Goal: Find specific fact: Find specific fact

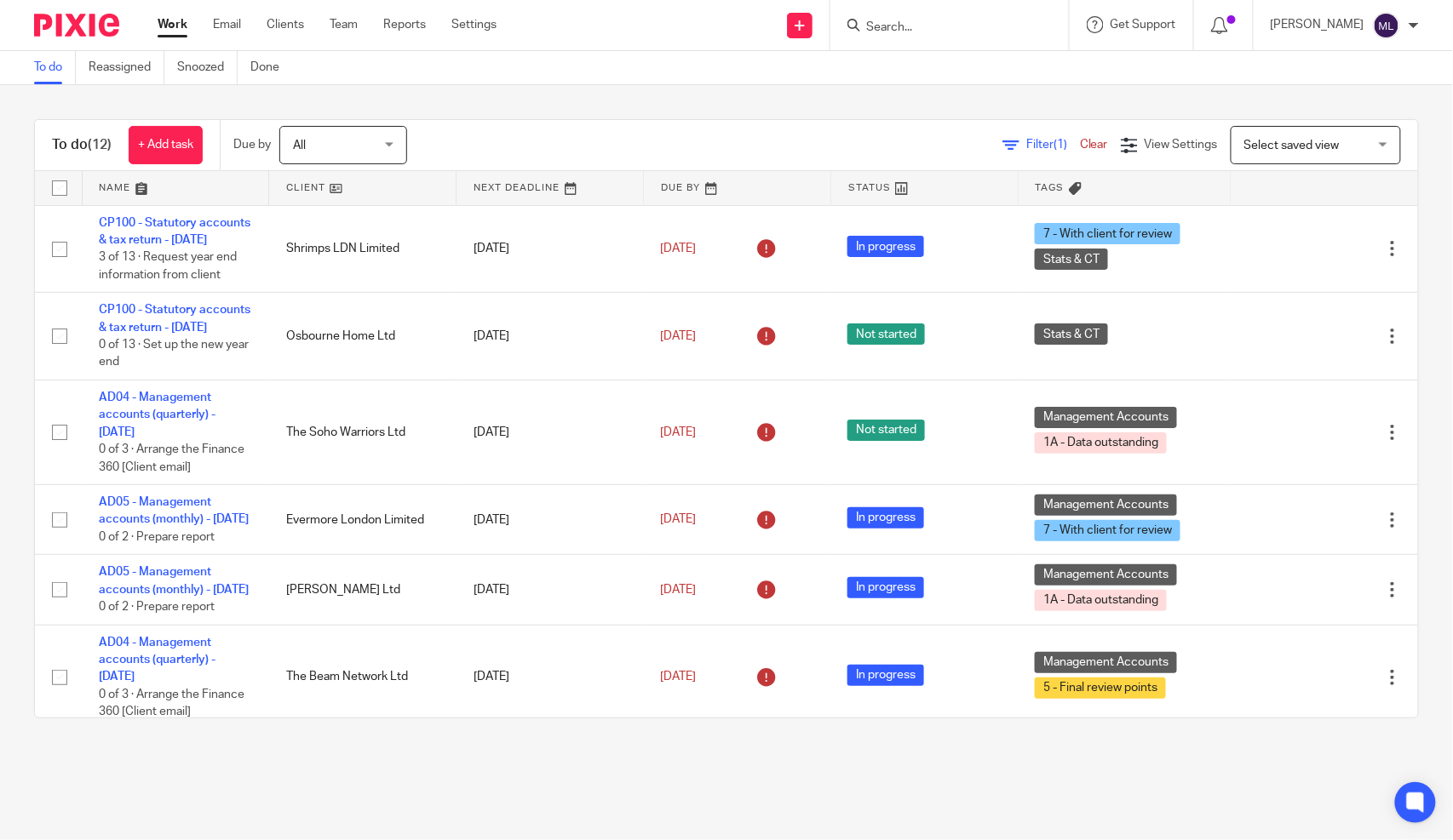
click at [1005, 29] on input "Search" at bounding box center [941, 29] width 153 height 16
type input "xi"
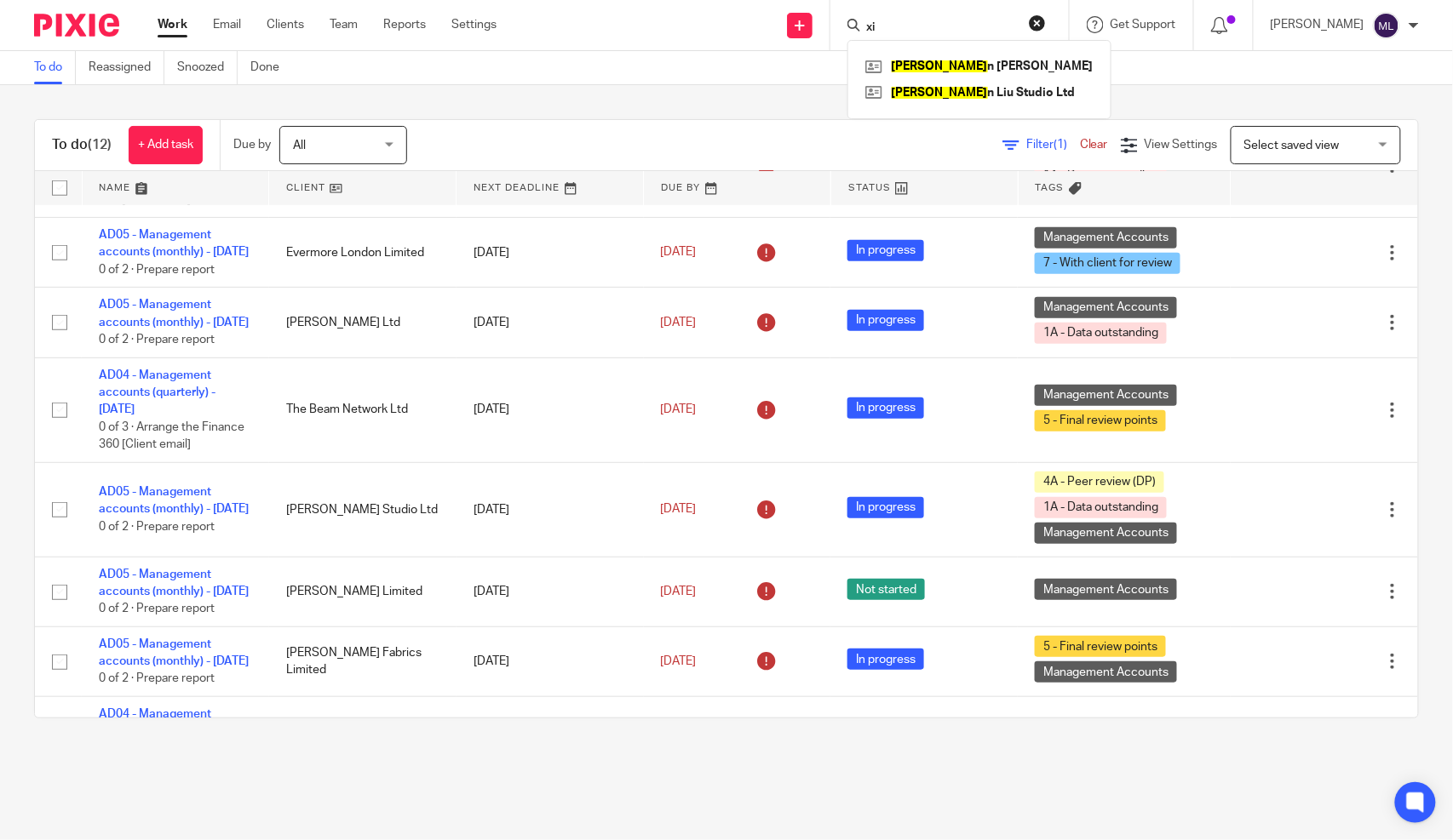
scroll to position [283, 0]
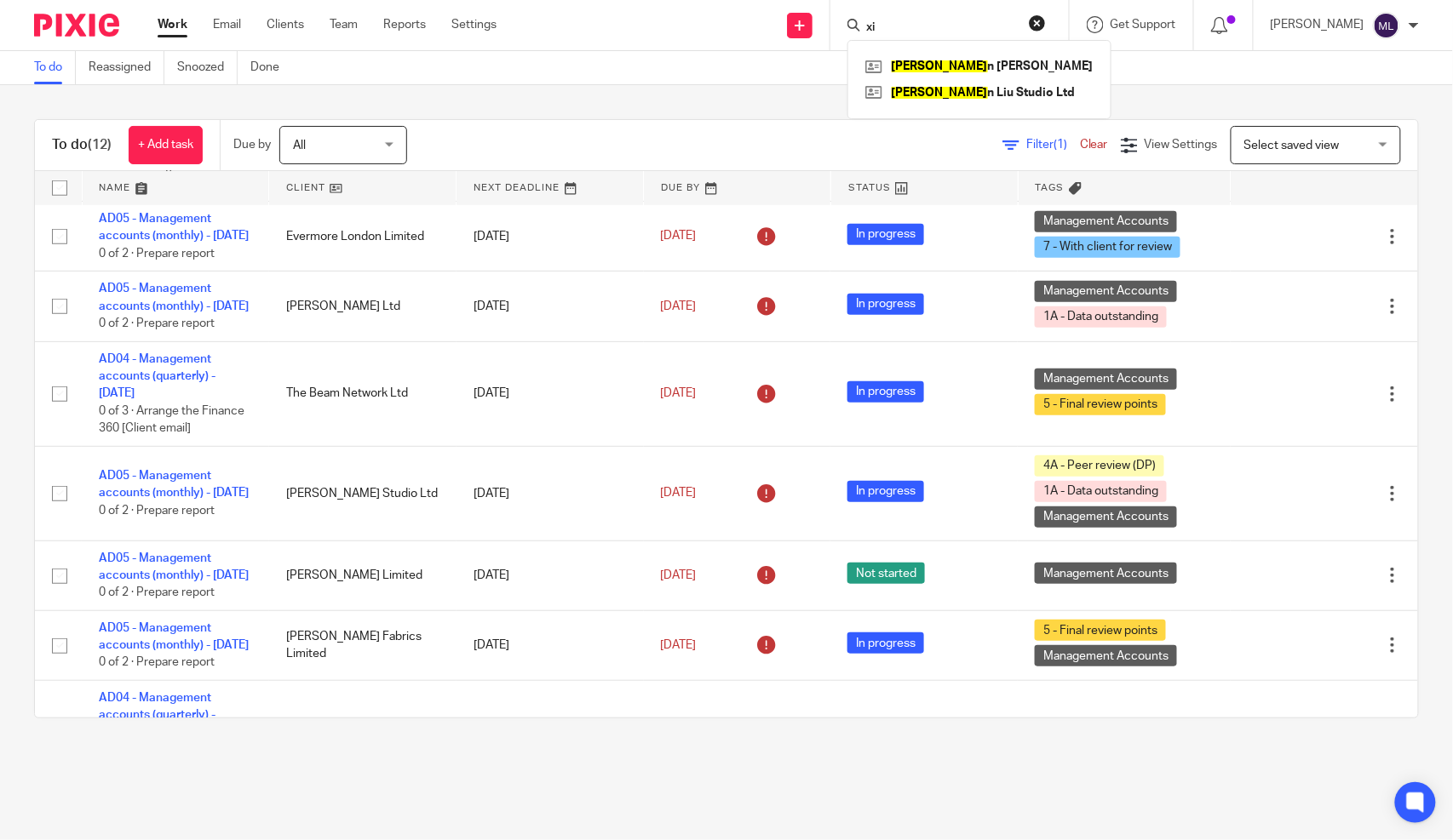
click at [1046, 21] on button "reset" at bounding box center [1038, 23] width 17 height 17
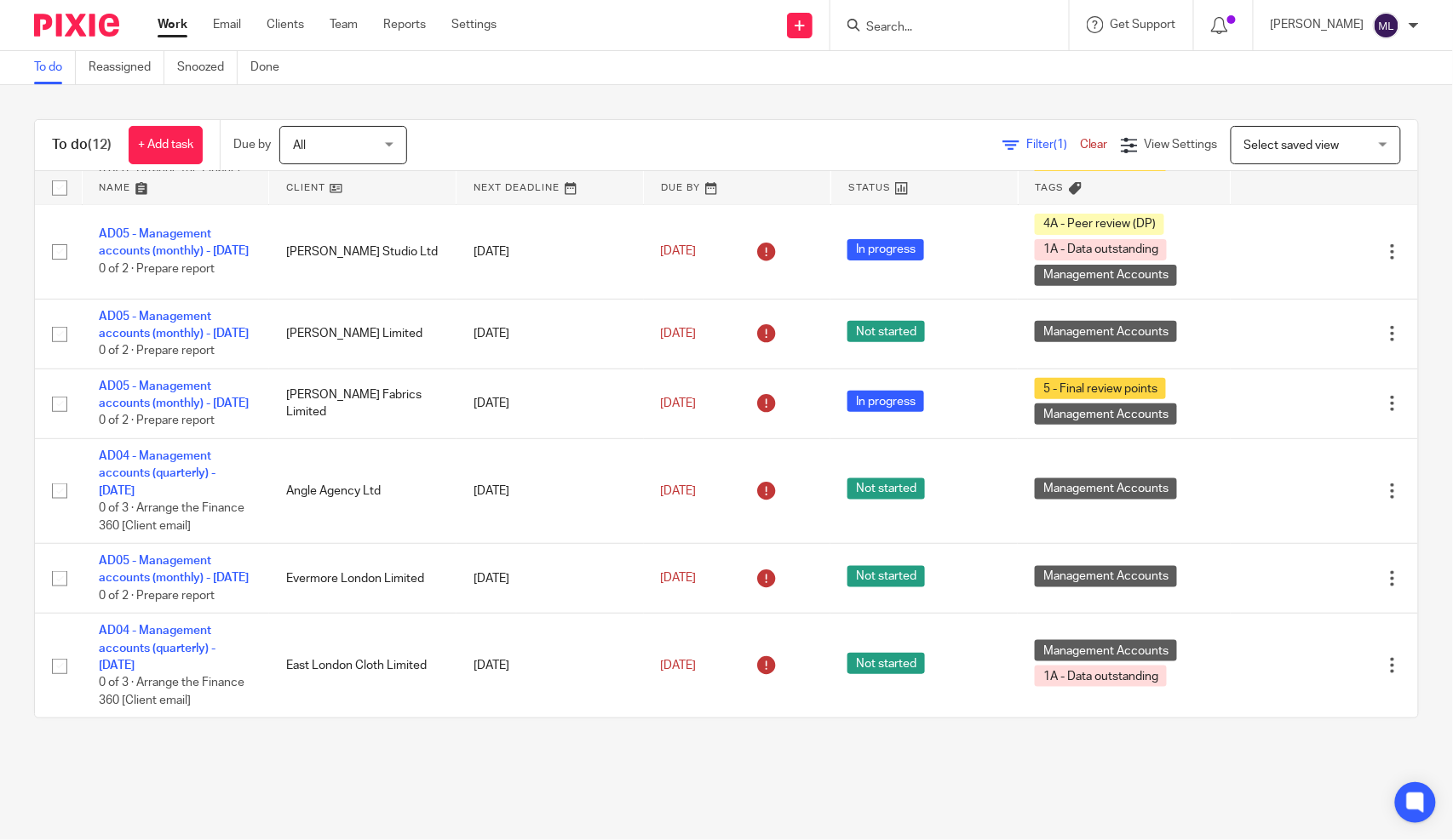
scroll to position [654, 0]
click at [698, 839] on main "To do Reassigned Snoozed Done To do (12) + Add task Due by All All Today Tomorr…" at bounding box center [726, 420] width 1453 height 840
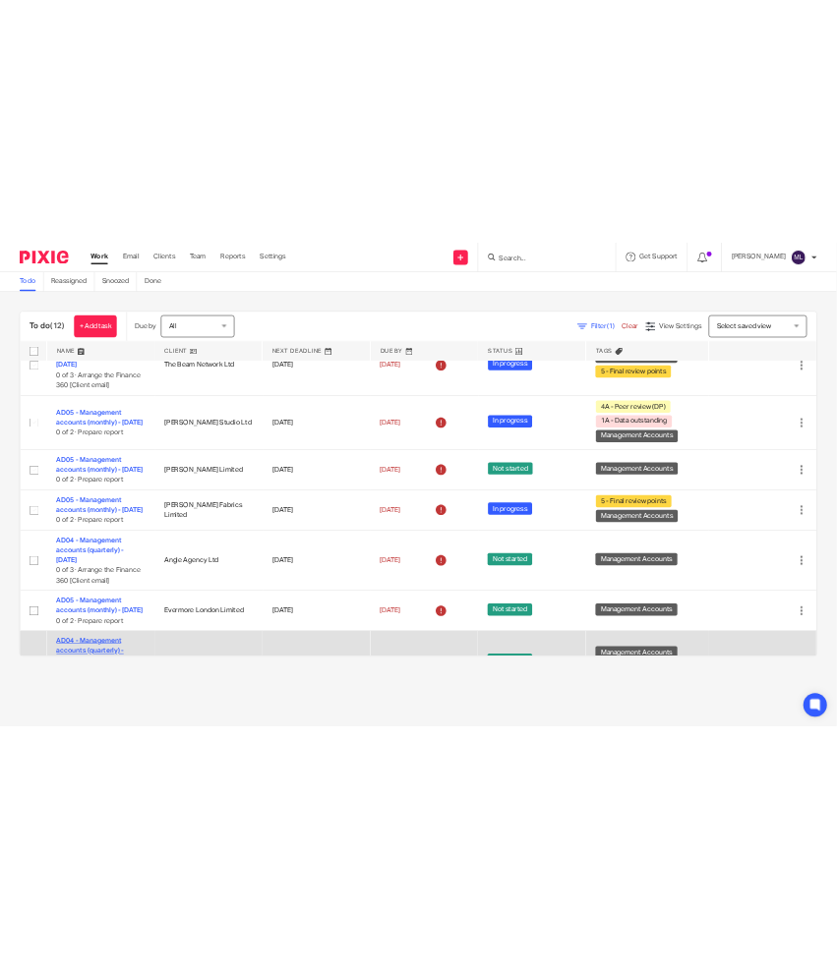
scroll to position [428, 0]
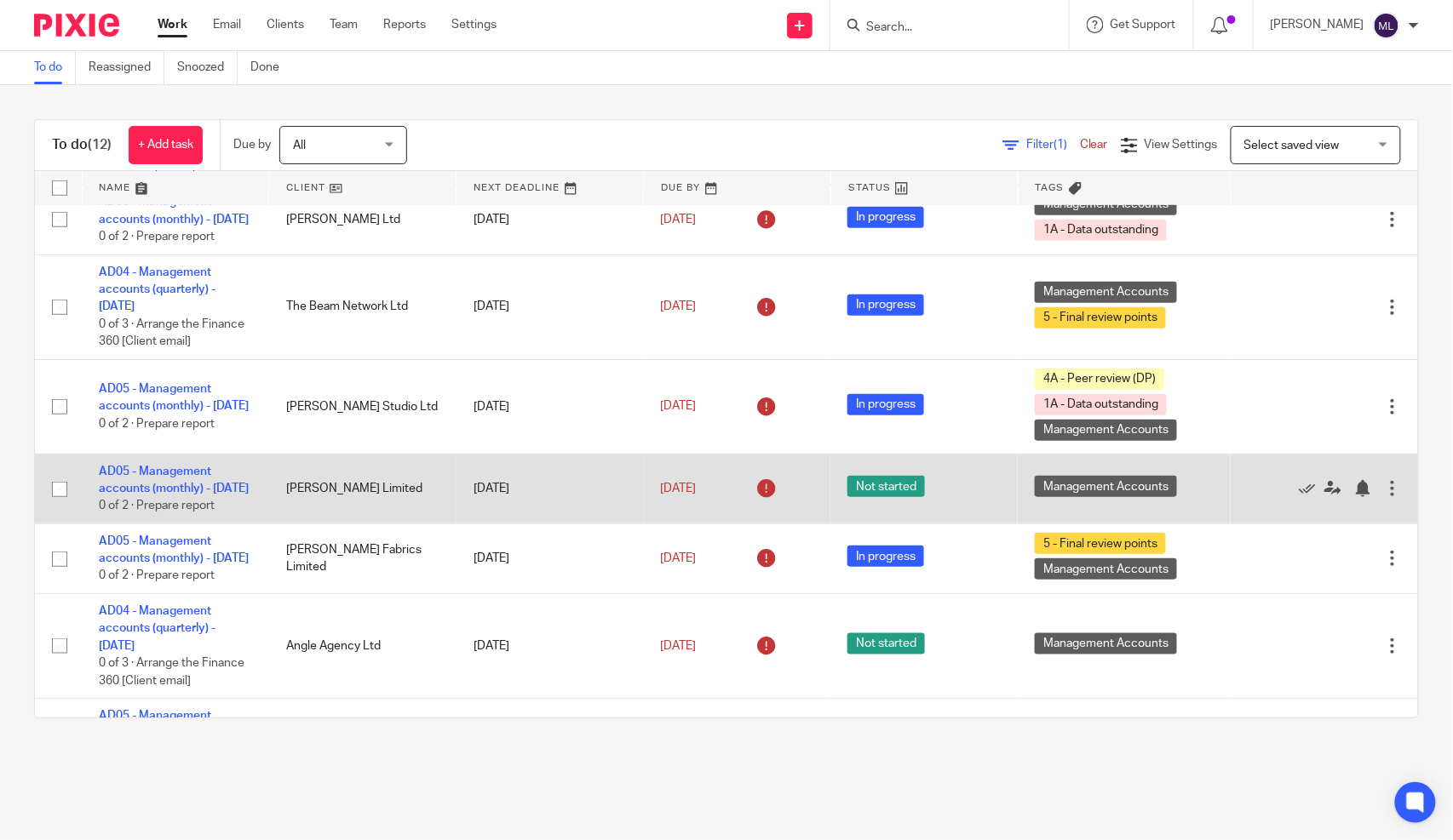
click at [831, 524] on td "Not started" at bounding box center [924, 488] width 187 height 70
click at [789, 524] on td "16 Sep 2025" at bounding box center [737, 488] width 187 height 70
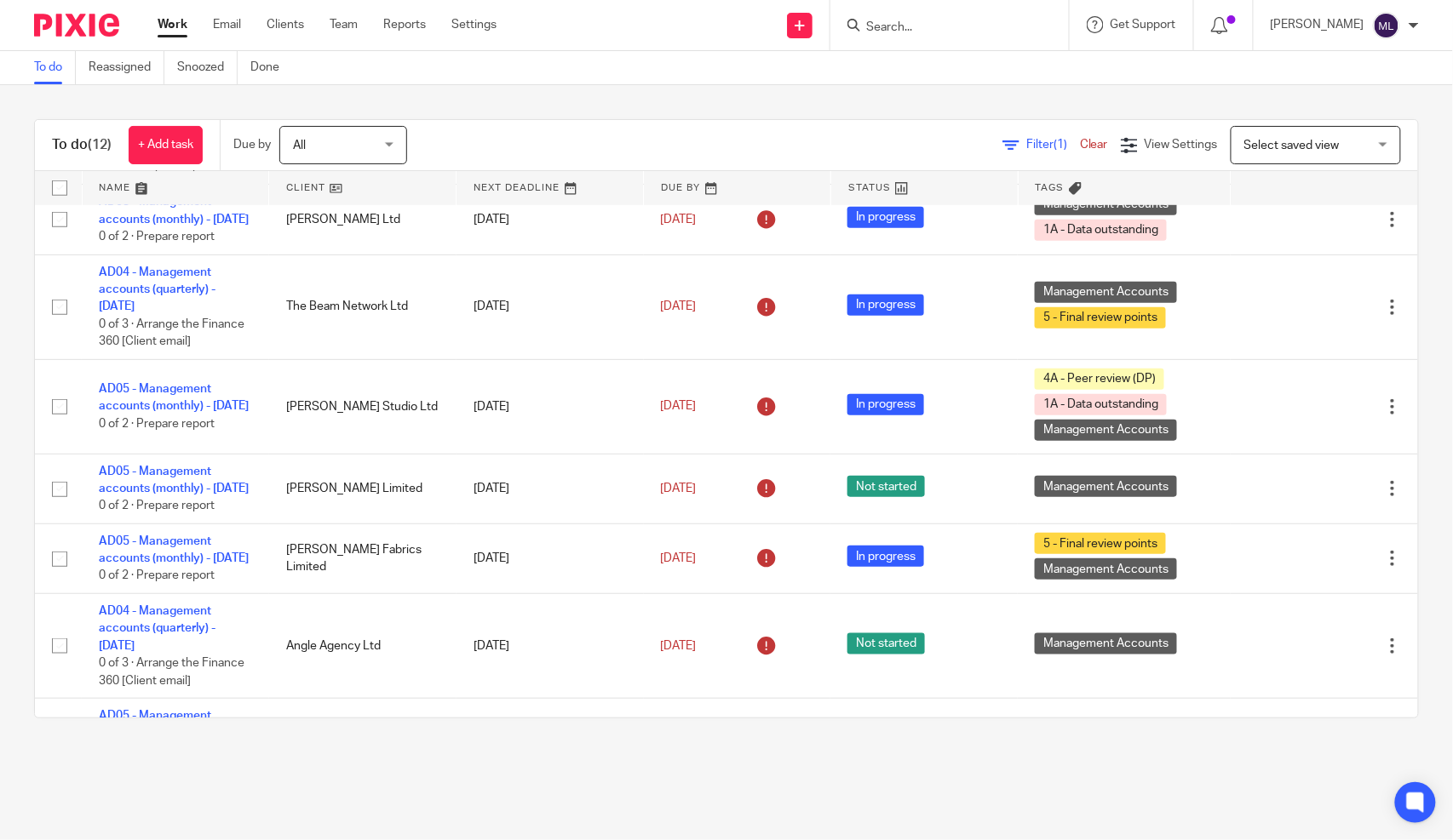
click at [961, 15] on form at bounding box center [955, 25] width 181 height 22
click at [944, 30] on input "Search" at bounding box center [941, 29] width 153 height 16
type input "sedil"
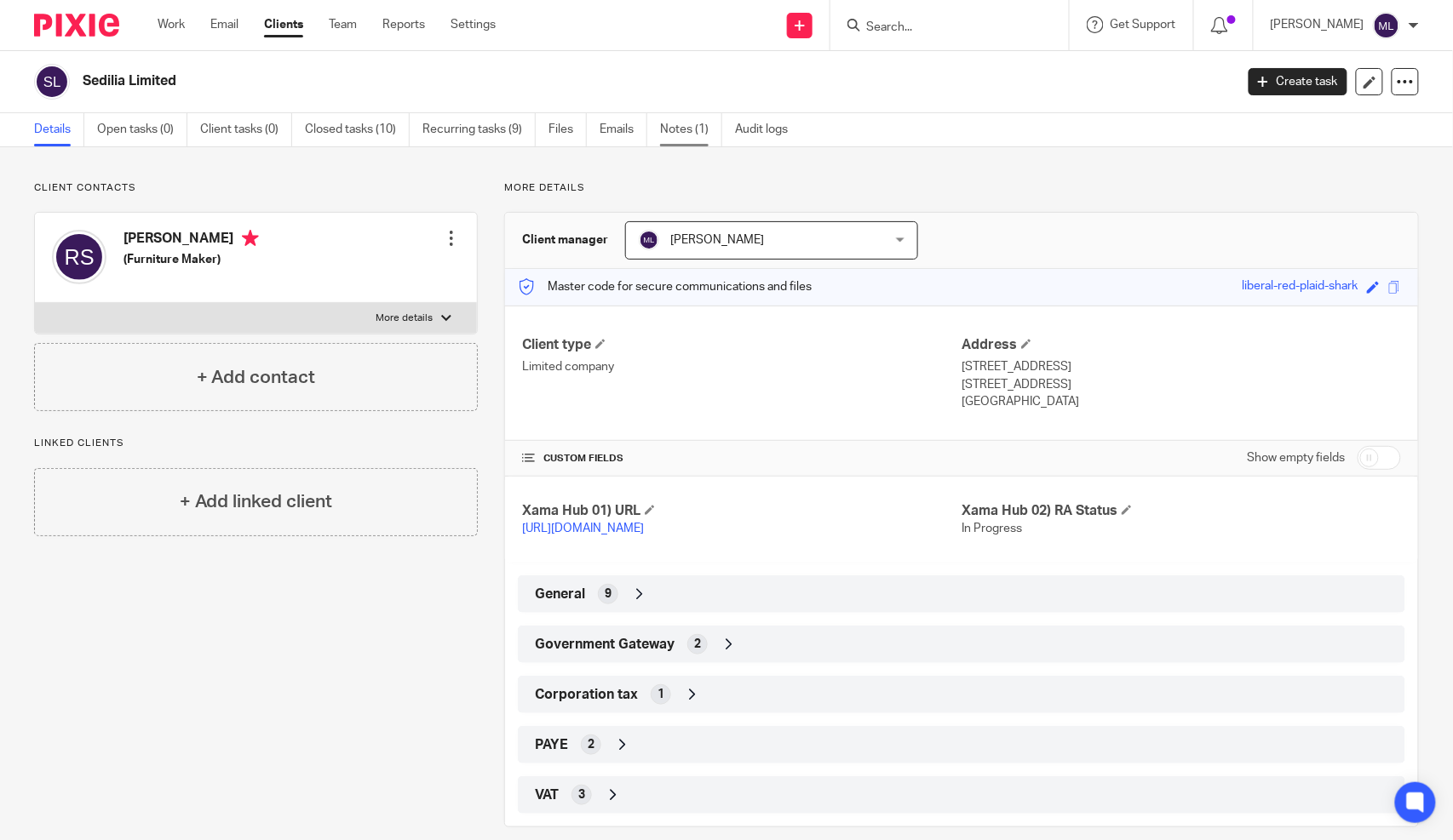
click at [717, 129] on link "Notes (1)" at bounding box center [691, 130] width 62 height 33
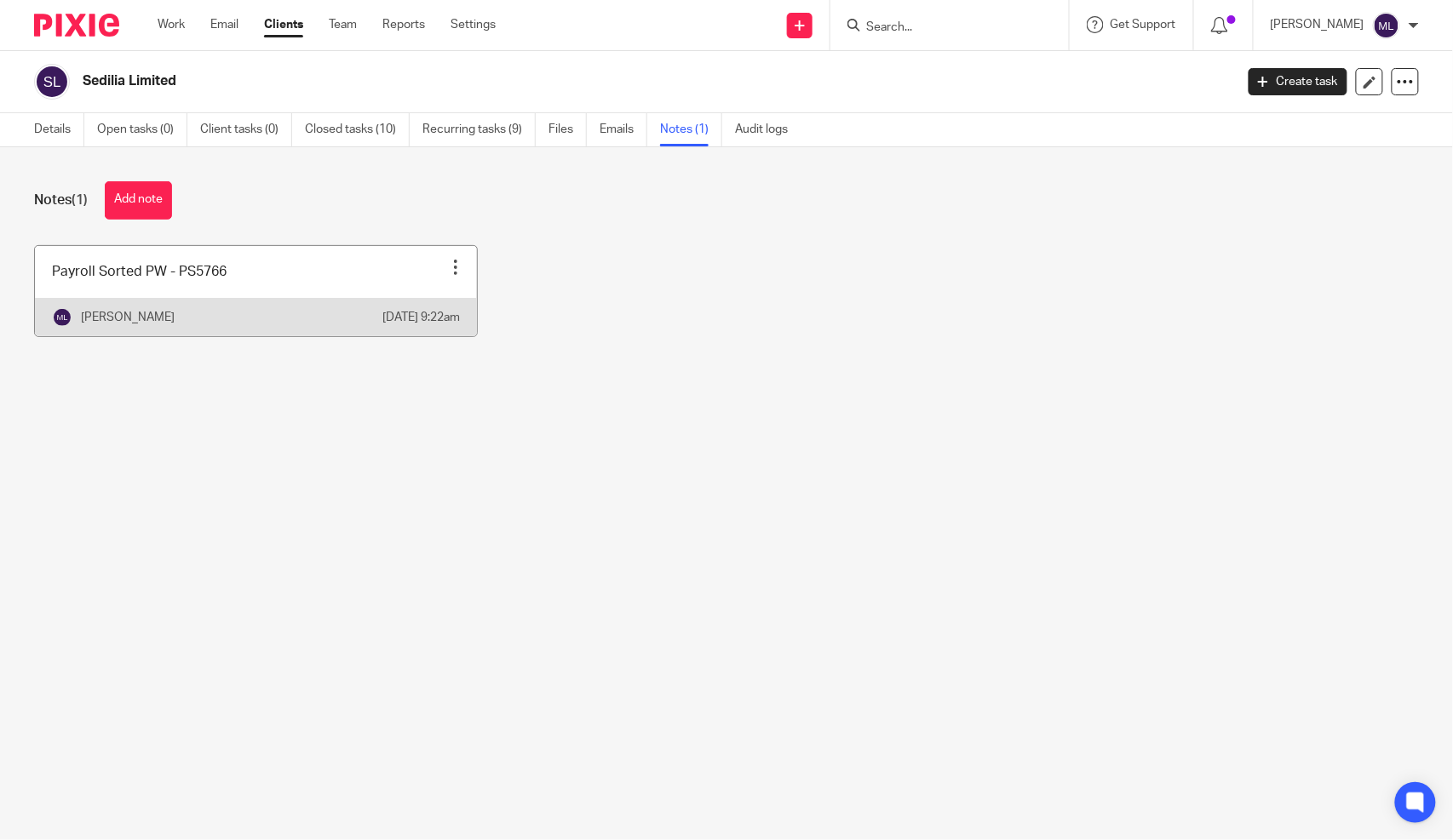
click at [211, 304] on link at bounding box center [256, 291] width 442 height 90
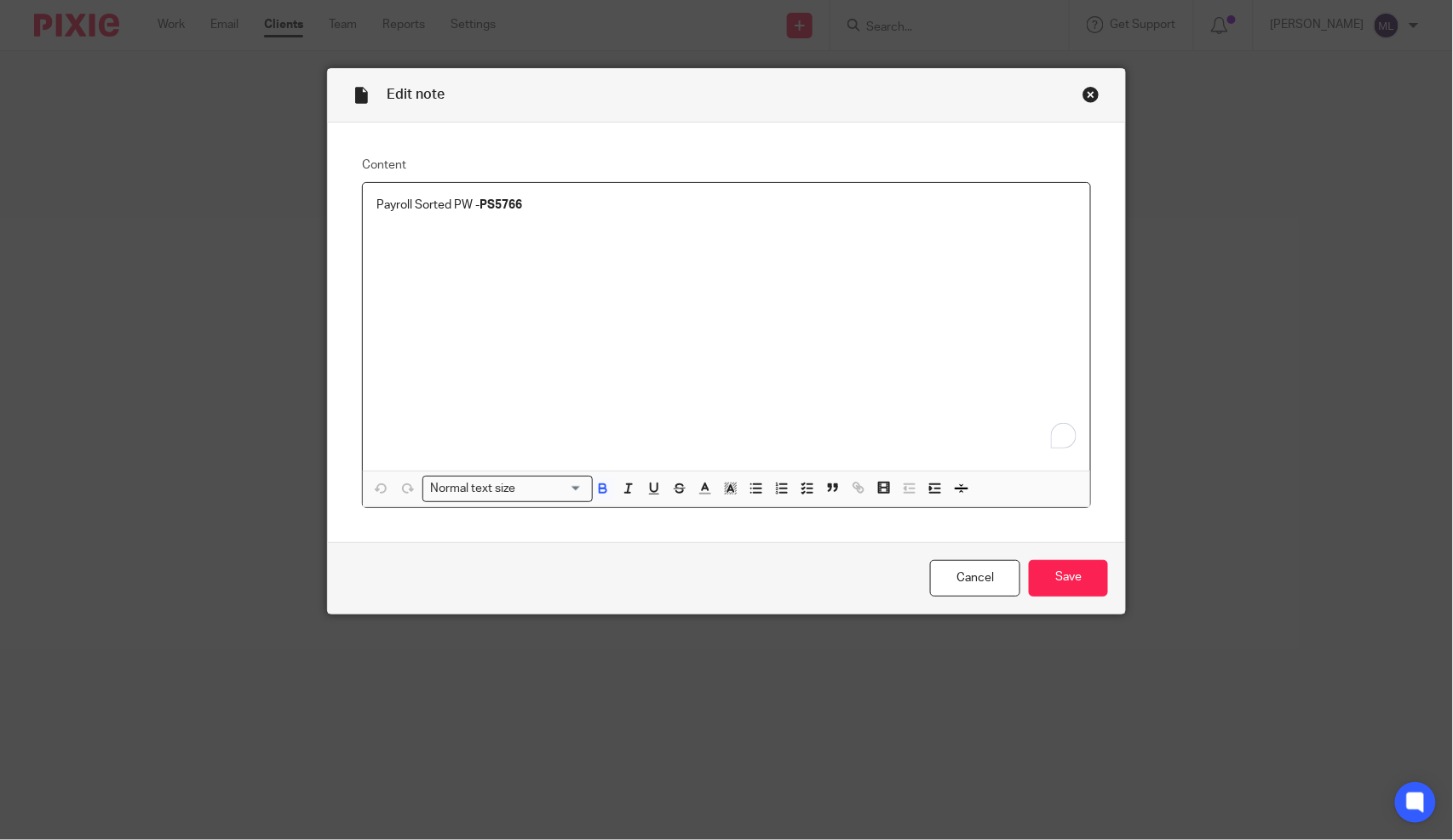
click at [496, 216] on div "Payroll Sorted PW - PS5766" at bounding box center [727, 326] width 728 height 288
copy strong "PS5766"
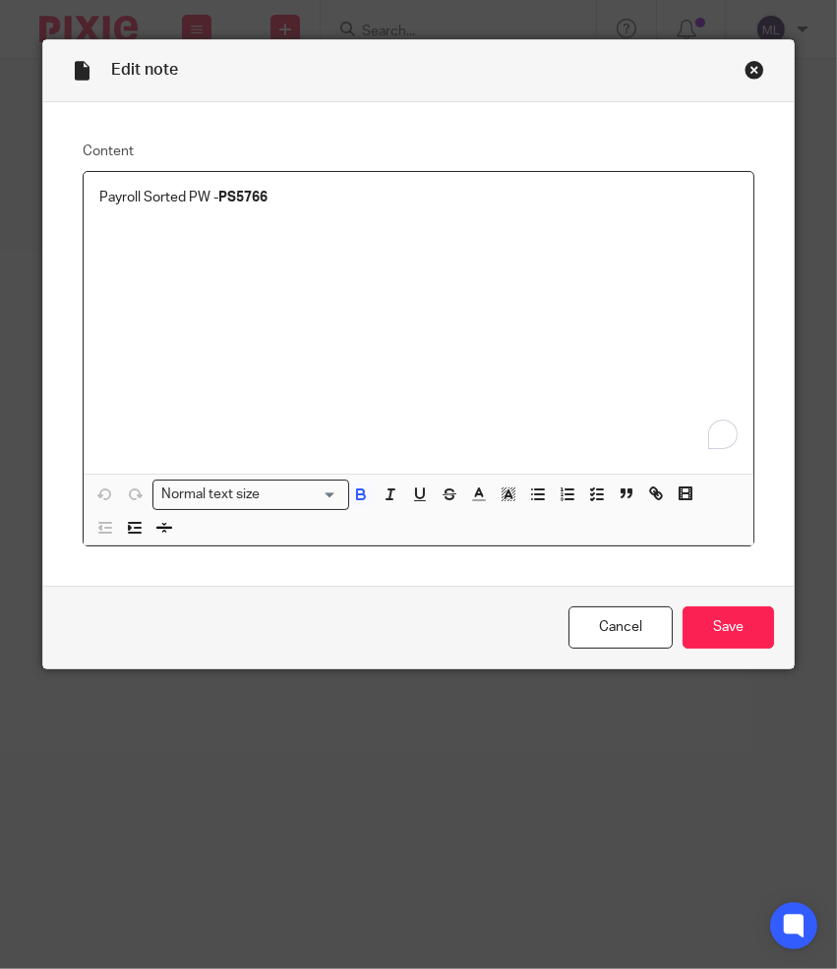
click at [745, 81] on div "Edit note" at bounding box center [418, 71] width 751 height 62
click at [750, 69] on div "Close this dialog window" at bounding box center [754, 70] width 20 height 20
